Goal: Task Accomplishment & Management: Use online tool/utility

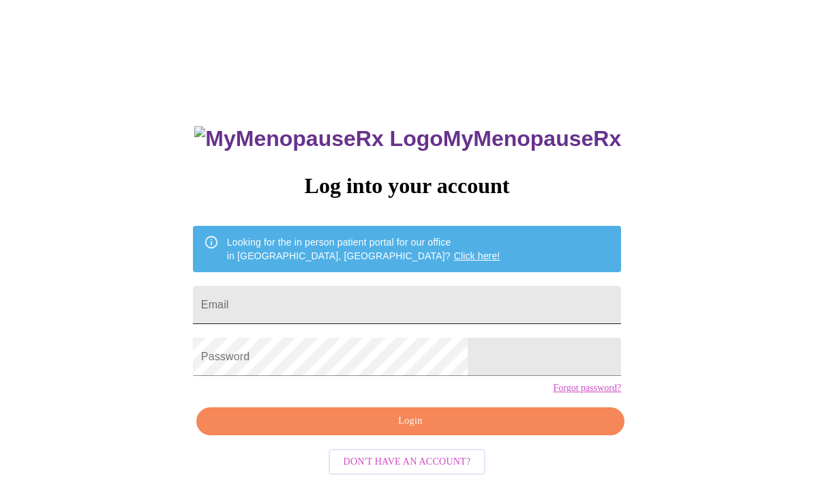
click at [378, 310] on input "Email" at bounding box center [407, 305] width 428 height 38
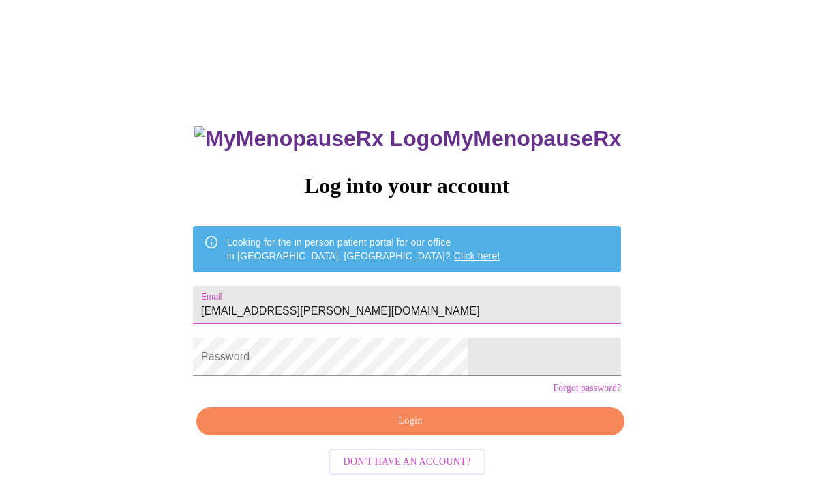
type input "[EMAIL_ADDRESS][PERSON_NAME][DOMAIN_NAME]"
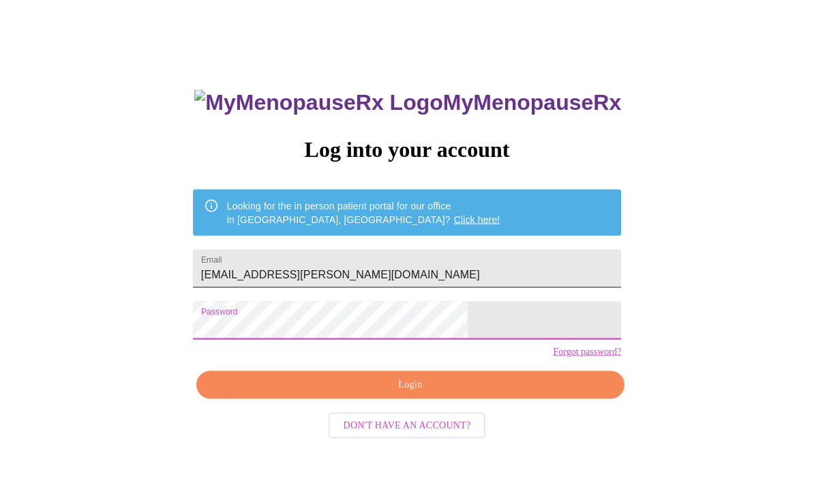
scroll to position [13, 0]
click at [510, 416] on span "Login" at bounding box center [410, 407] width 397 height 17
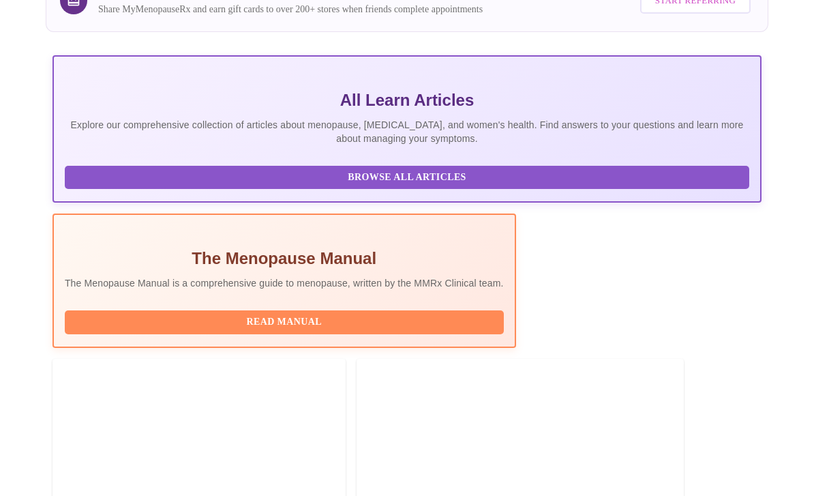
scroll to position [194, 0]
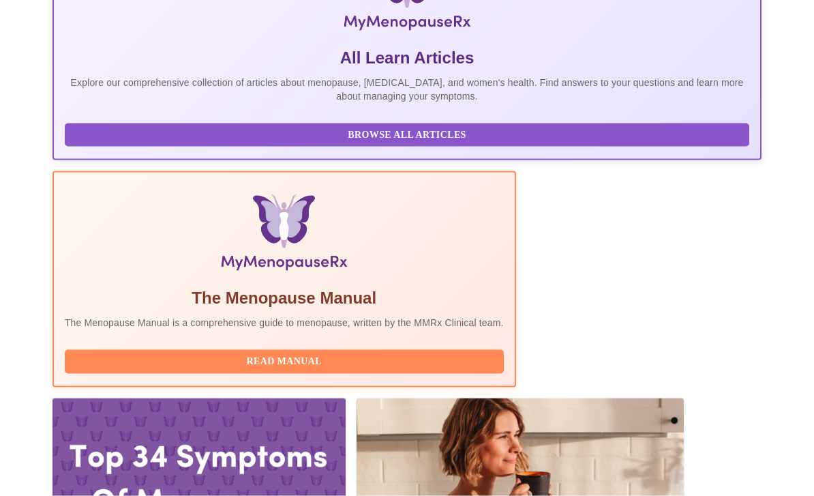
scroll to position [299, 0]
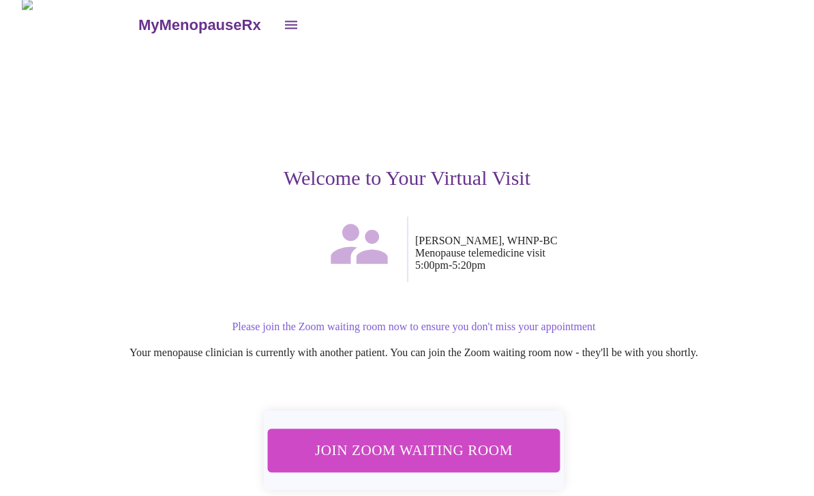
scroll to position [21, 0]
